Goal: Information Seeking & Learning: Compare options

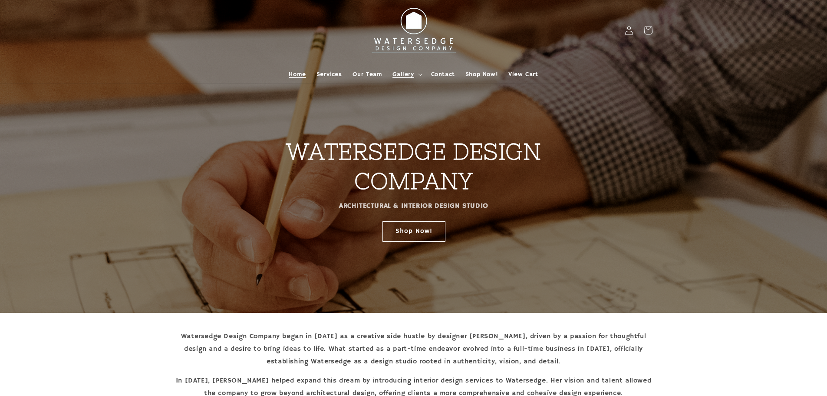
click at [406, 75] on span "Gallery" at bounding box center [403, 74] width 21 height 8
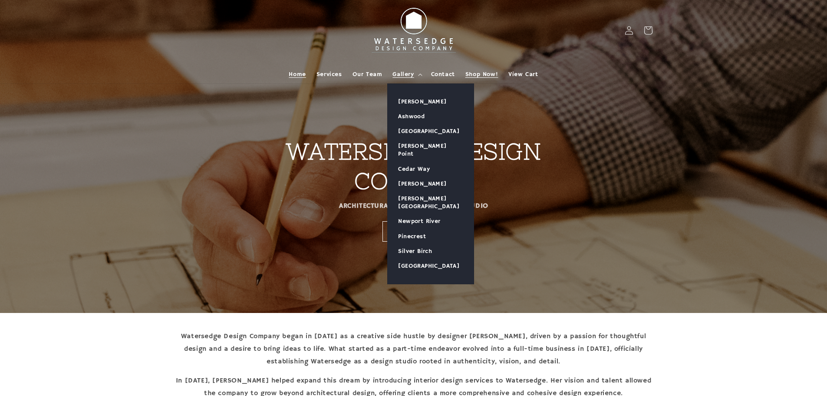
click at [492, 75] on span "Shop Now!" at bounding box center [482, 74] width 33 height 8
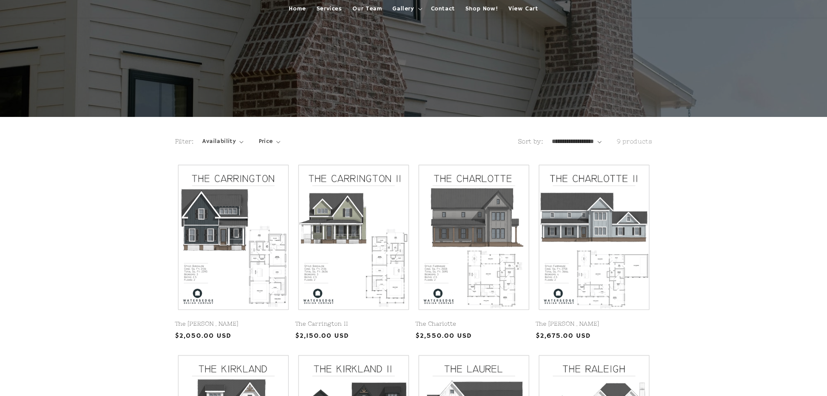
scroll to position [87, 0]
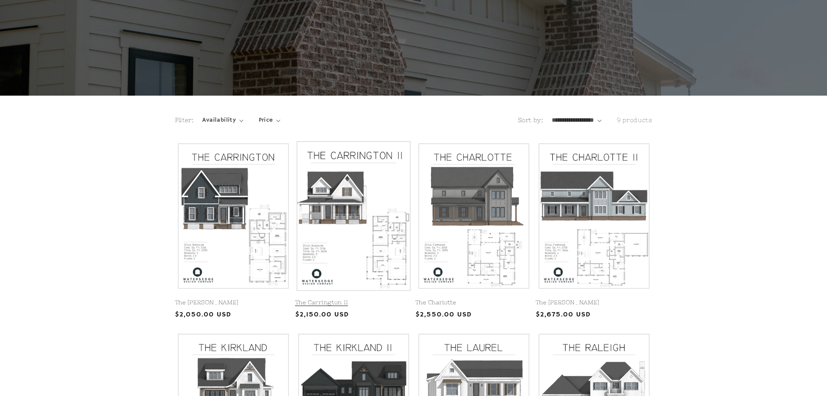
click at [366, 299] on link "The Carrington II" at bounding box center [353, 302] width 117 height 7
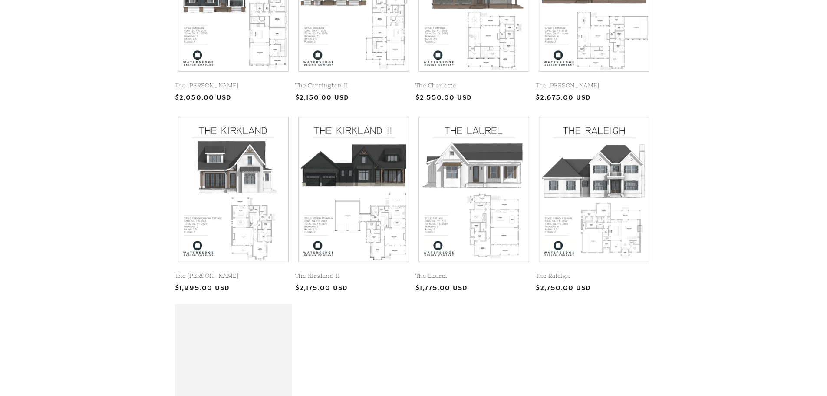
scroll to position [304, 0]
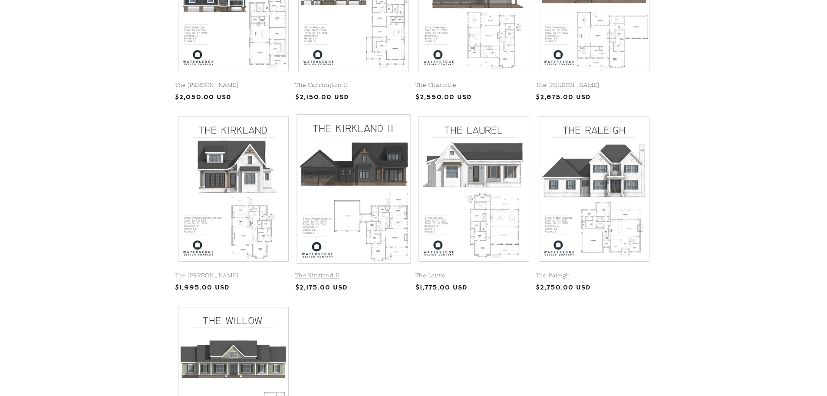
click at [367, 272] on link "The Kirkland II" at bounding box center [353, 275] width 117 height 7
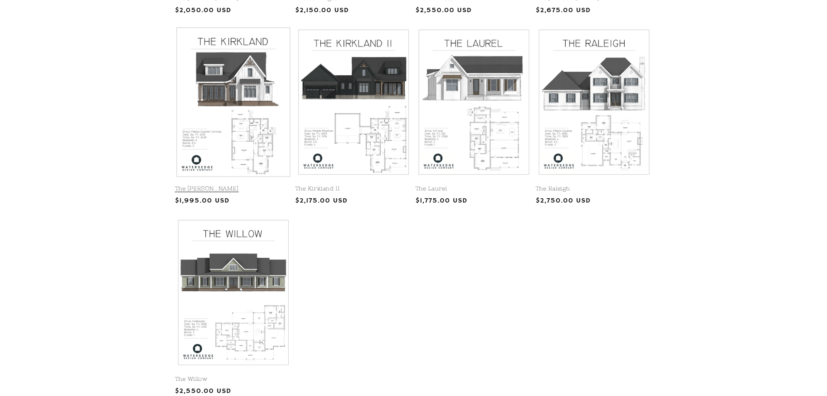
click at [261, 185] on link "The [PERSON_NAME]" at bounding box center [233, 188] width 117 height 7
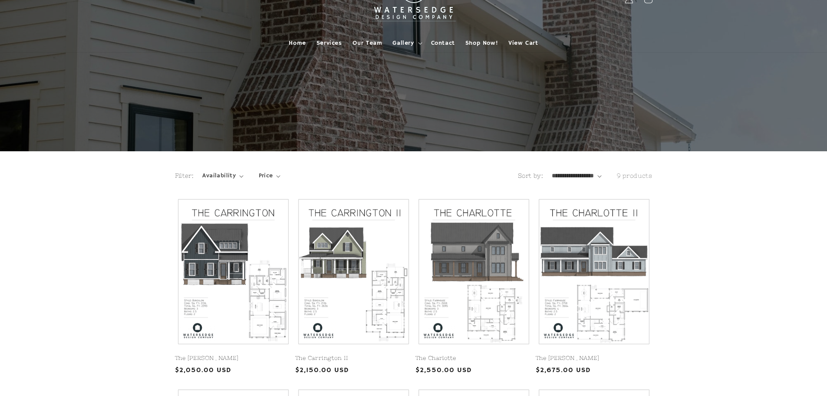
scroll to position [0, 0]
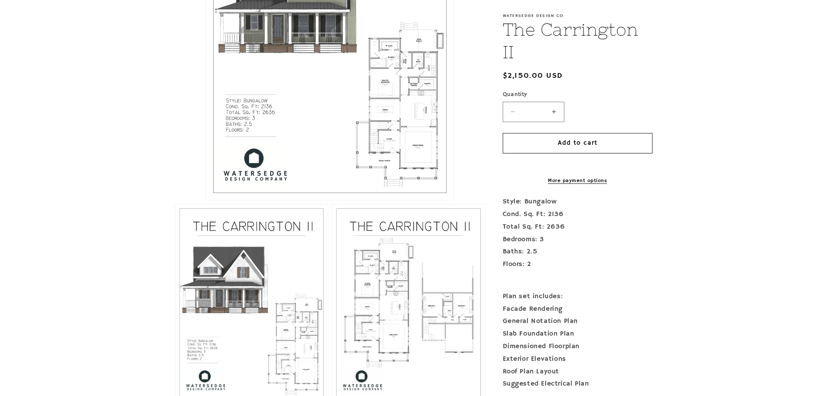
scroll to position [111, 0]
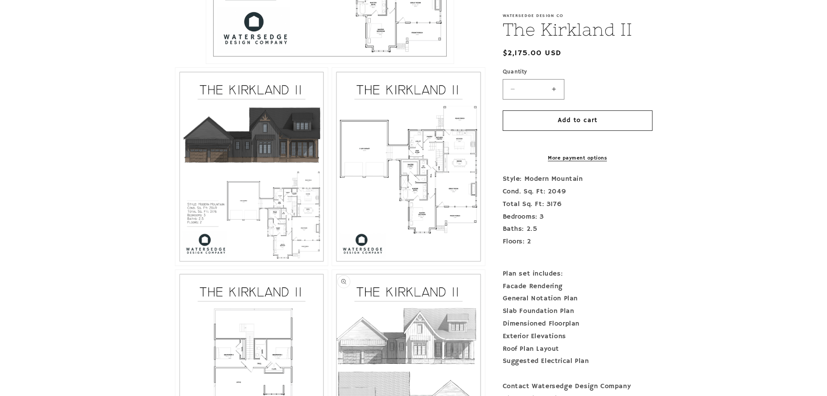
scroll to position [521, 0]
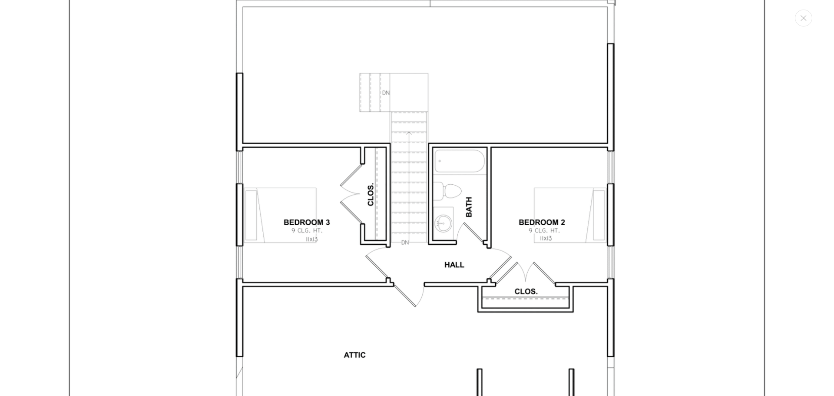
scroll to position [3217, 0]
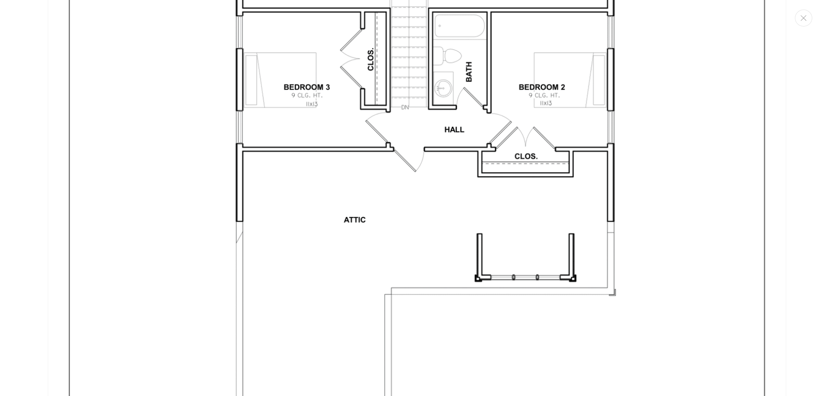
click at [139, 157] on img "Media gallery" at bounding box center [417, 155] width 738 height 955
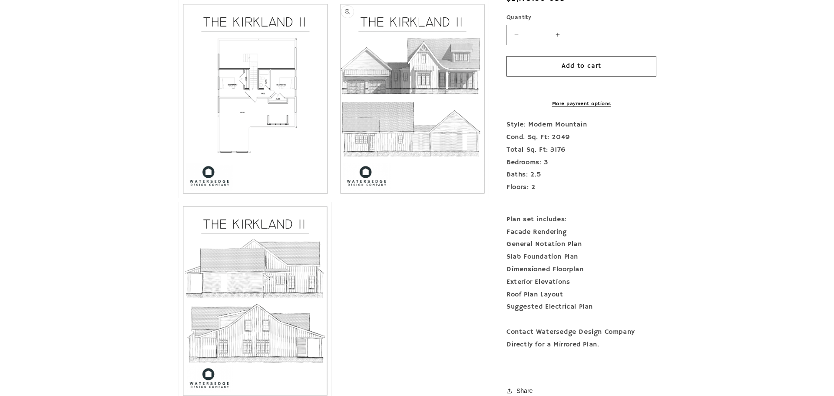
scroll to position [517, 0]
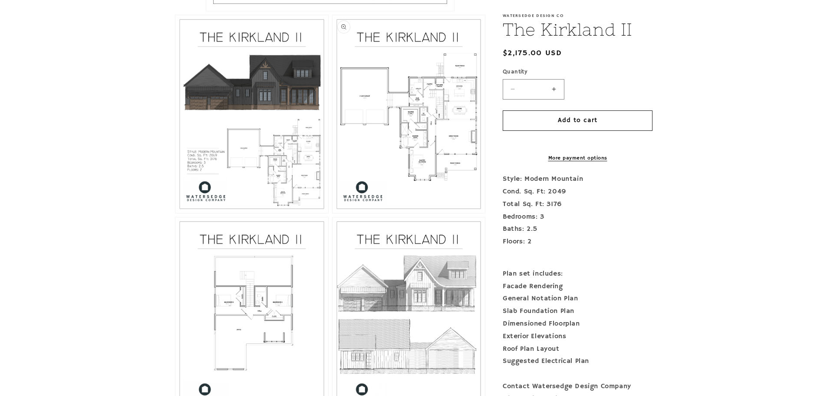
click at [332, 213] on button "Open media 3 in modal" at bounding box center [332, 213] width 0 height 0
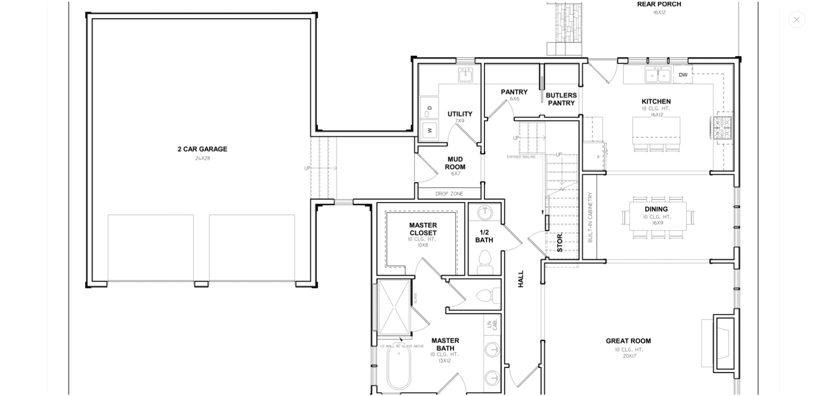
scroll to position [2133, 0]
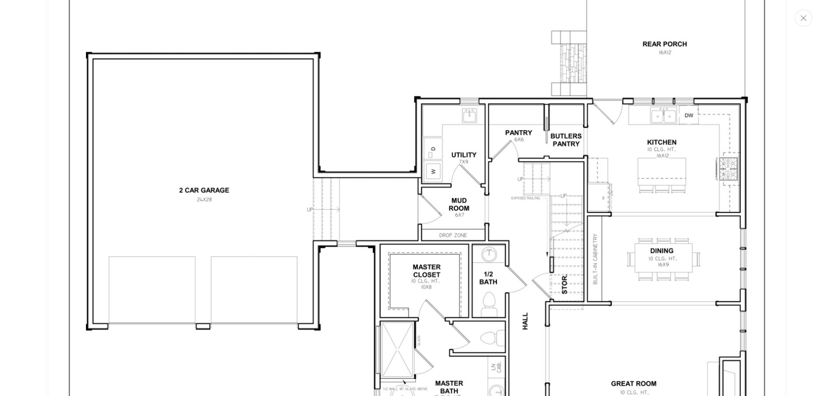
click at [802, 20] on icon "Close" at bounding box center [804, 18] width 6 height 6
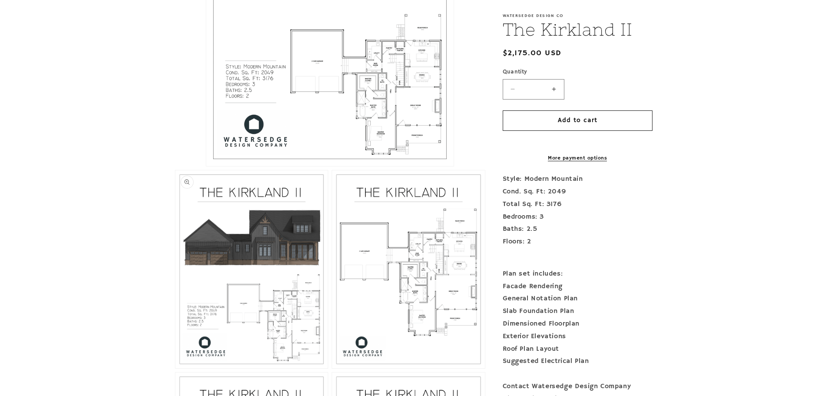
scroll to position [213, 0]
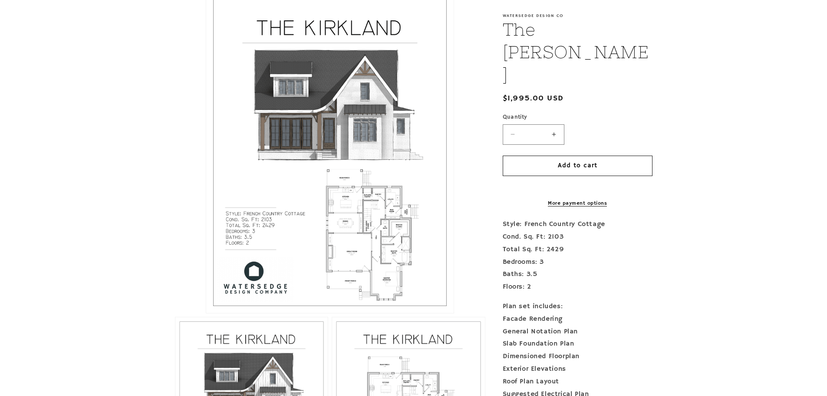
scroll to position [217, 0]
